Goal: Information Seeking & Learning: Learn about a topic

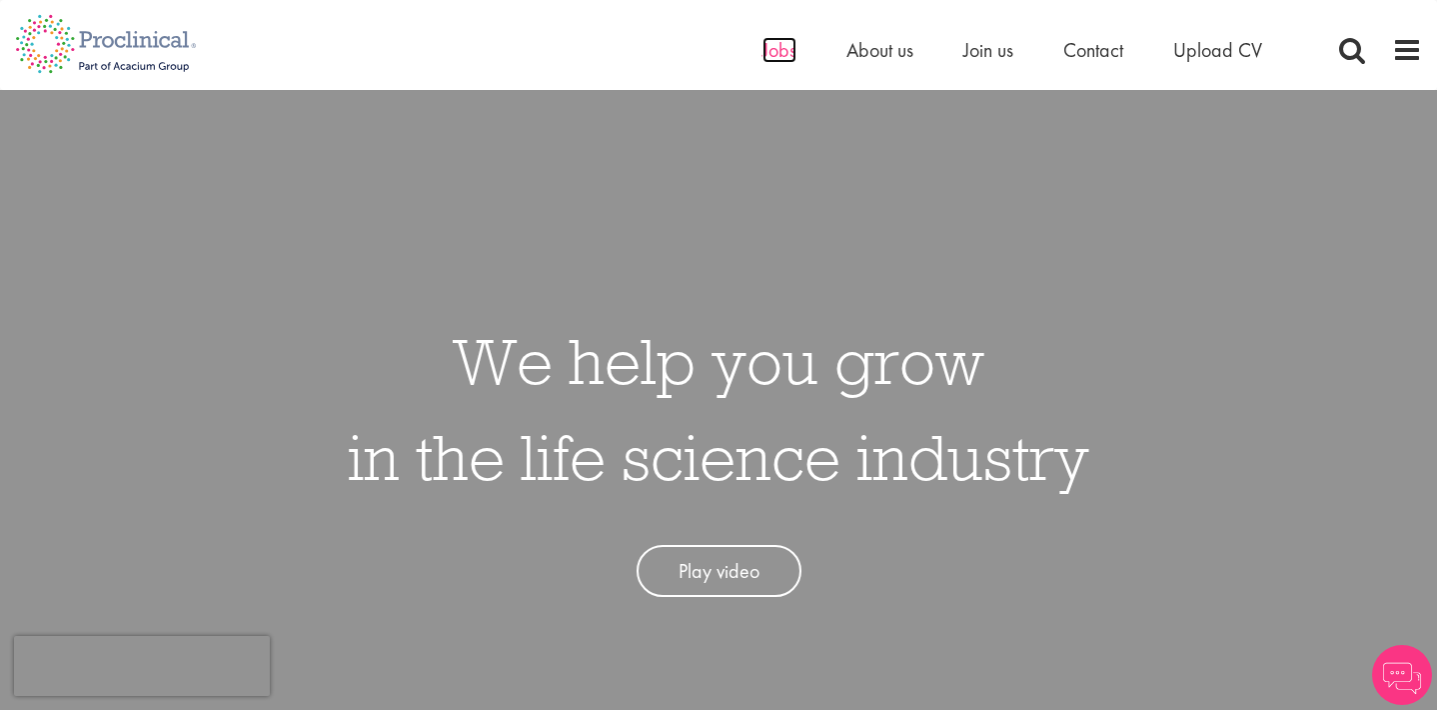
click at [772, 49] on span "Jobs" at bounding box center [780, 50] width 34 height 26
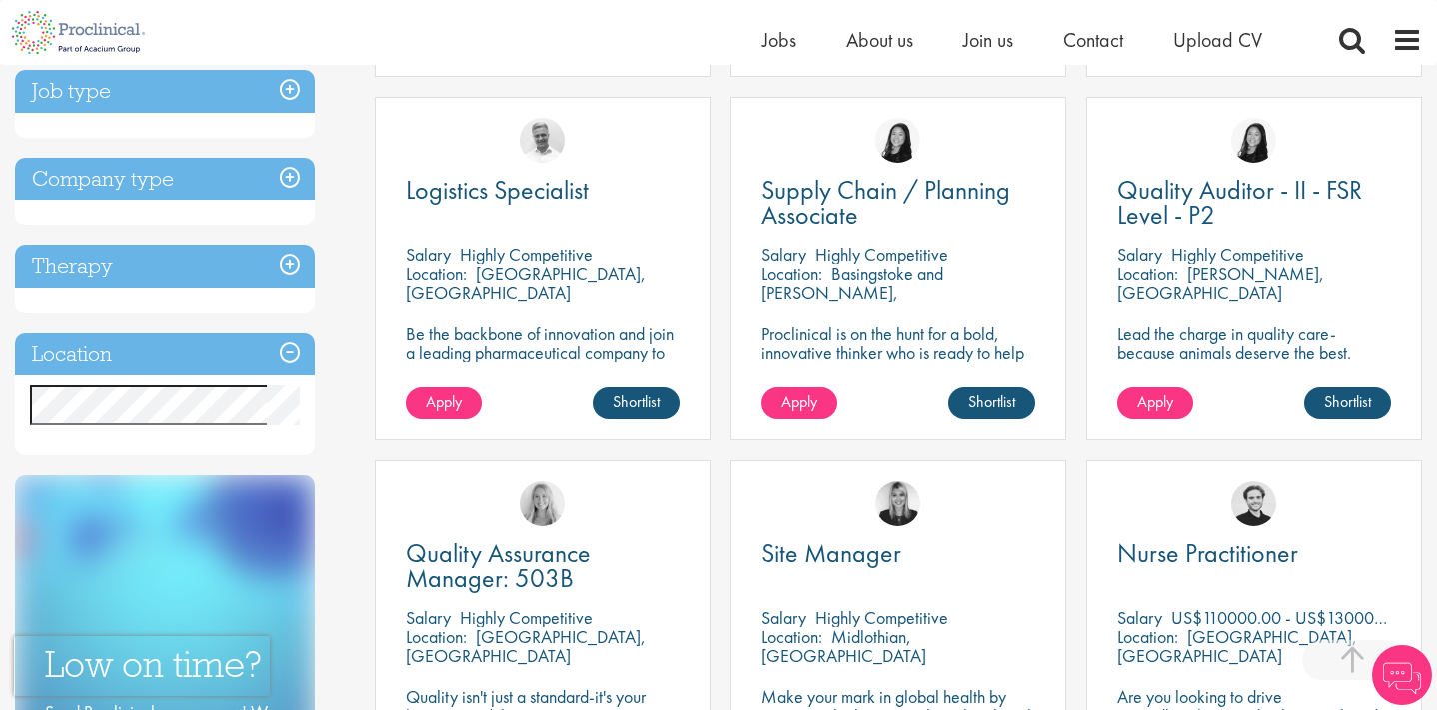
scroll to position [743, 0]
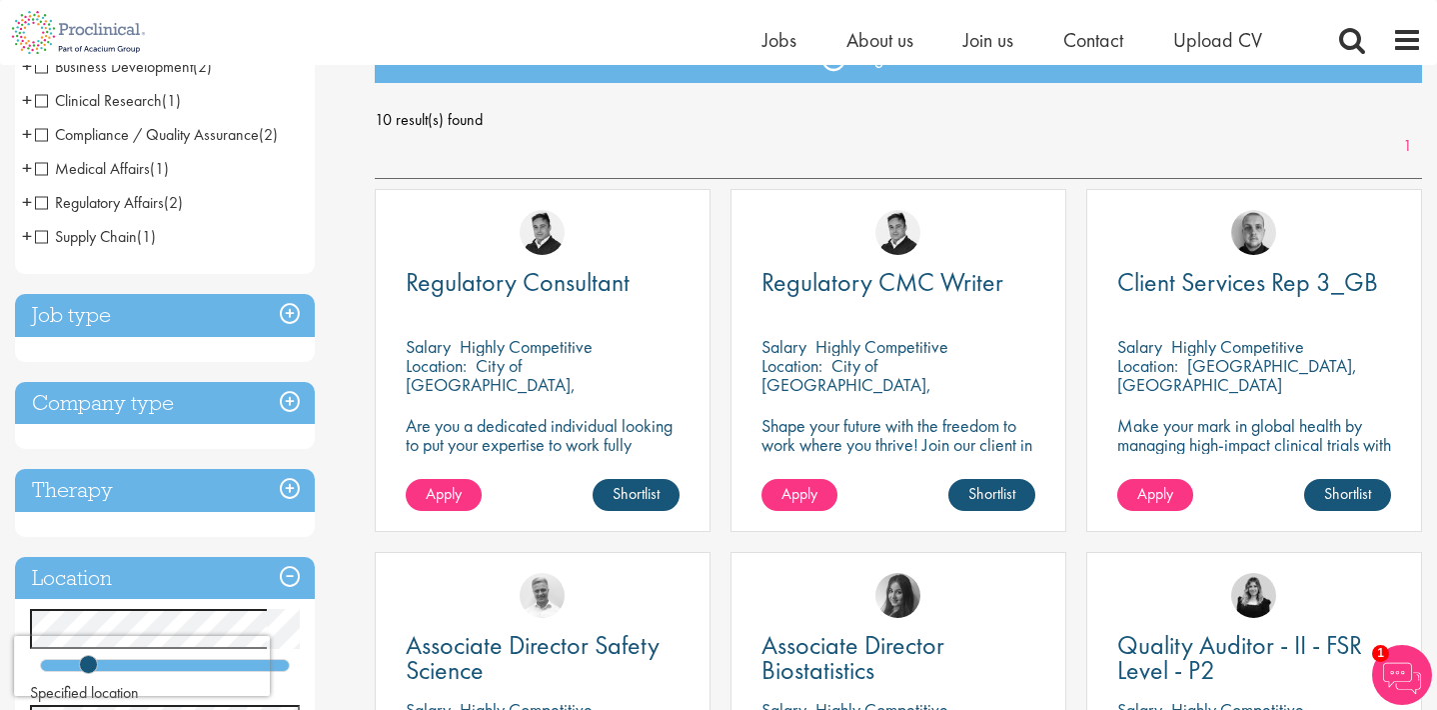
scroll to position [244, 0]
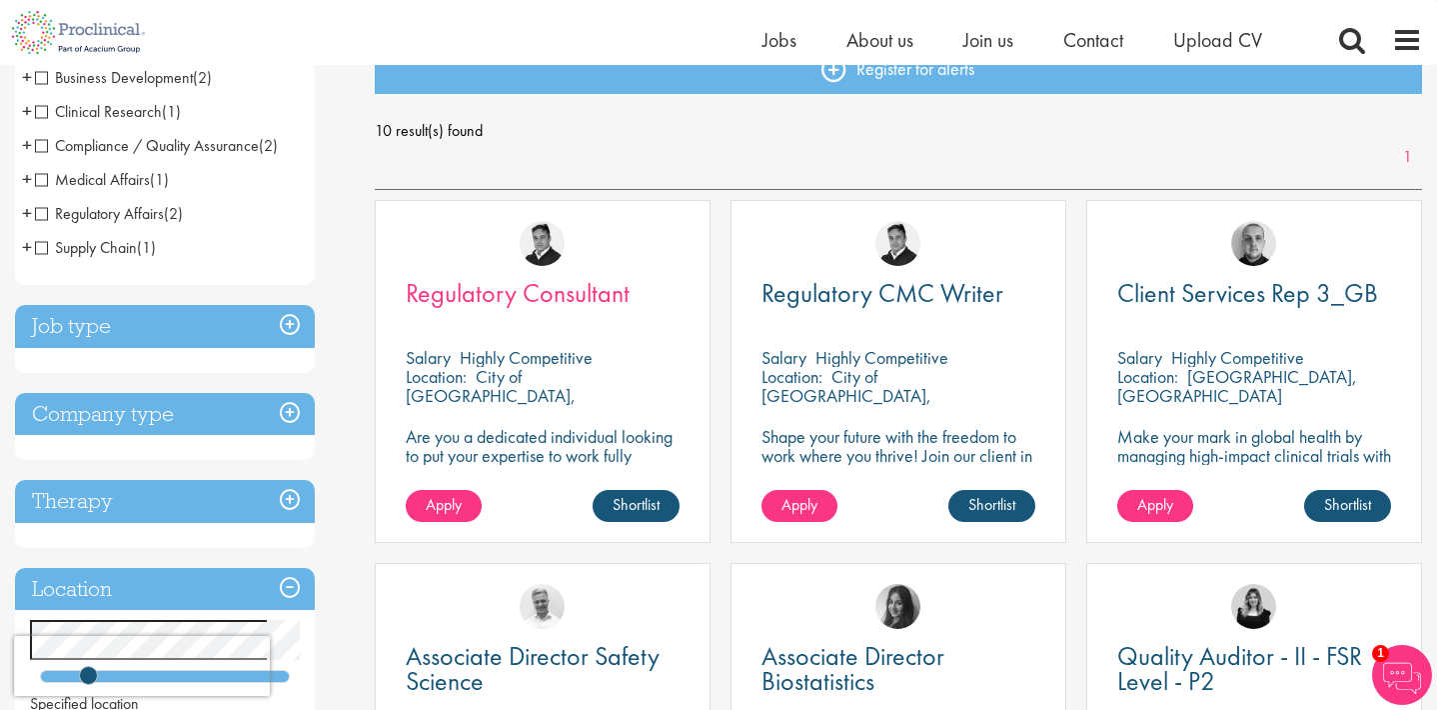
click at [561, 295] on span "Regulatory Consultant" at bounding box center [518, 293] width 224 height 34
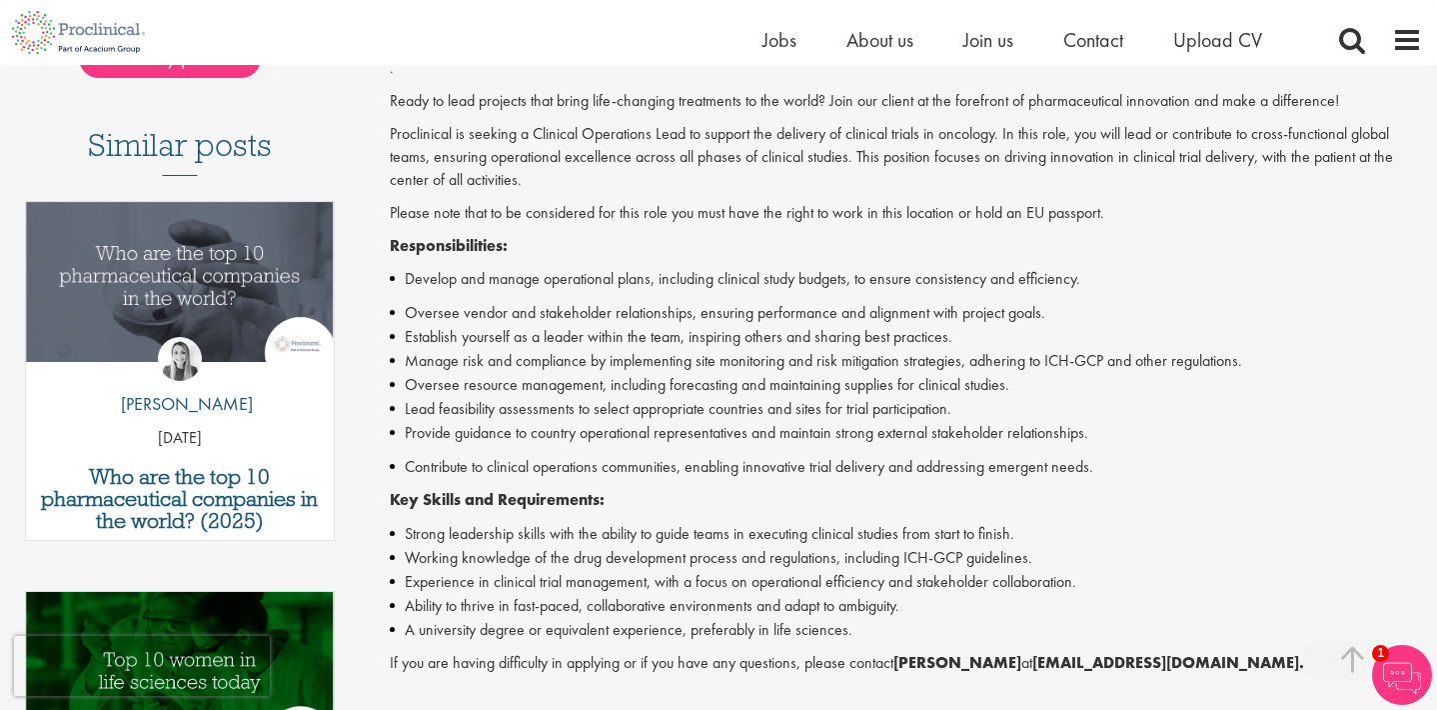
scroll to position [547, 0]
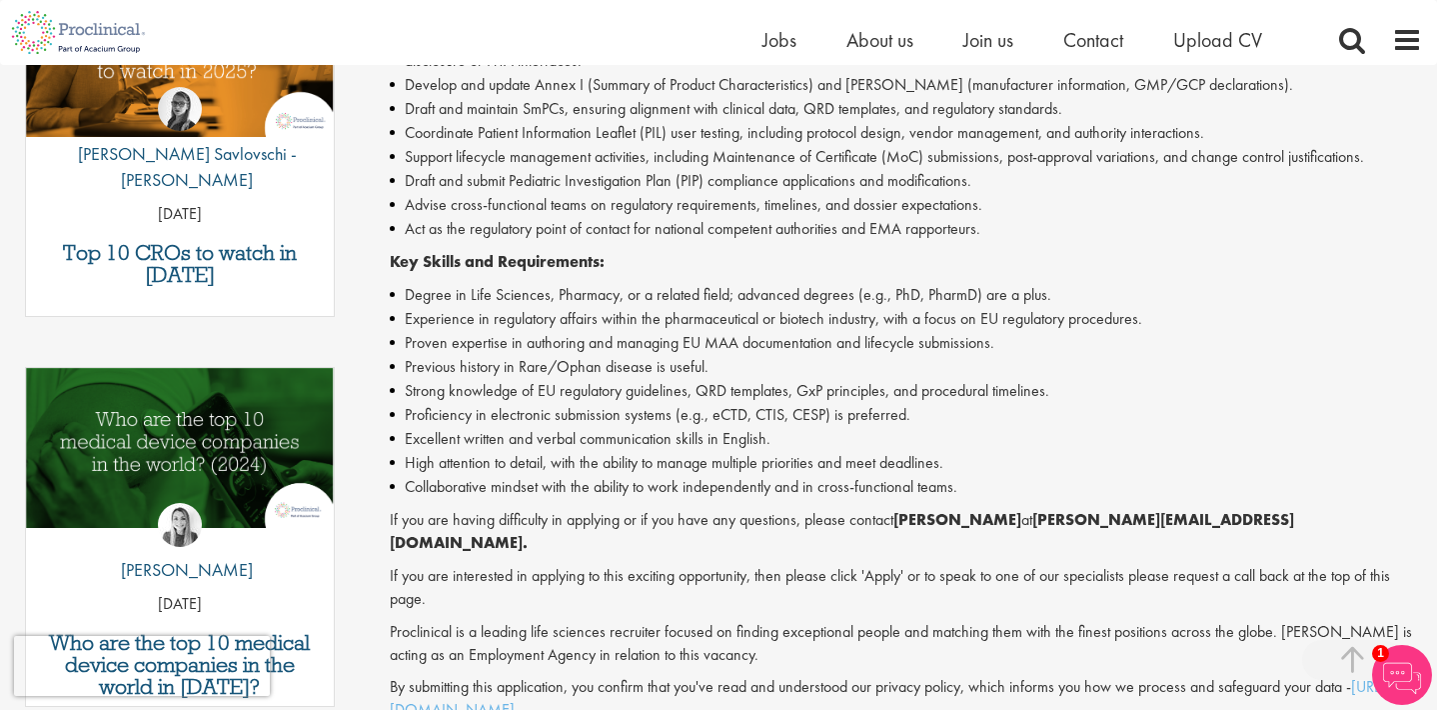
scroll to position [751, 0]
